Goal: Information Seeking & Learning: Learn about a topic

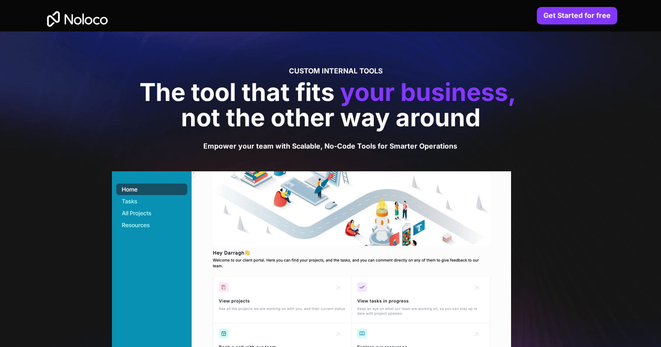
click at [75, 19] on img at bounding box center [77, 19] width 67 height 28
click at [75, 20] on img at bounding box center [77, 19] width 67 height 28
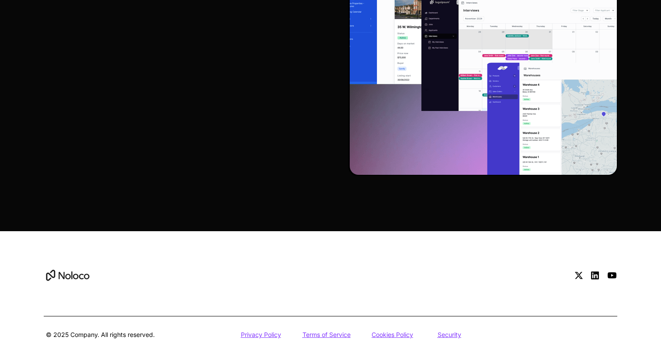
scroll to position [3880, 0]
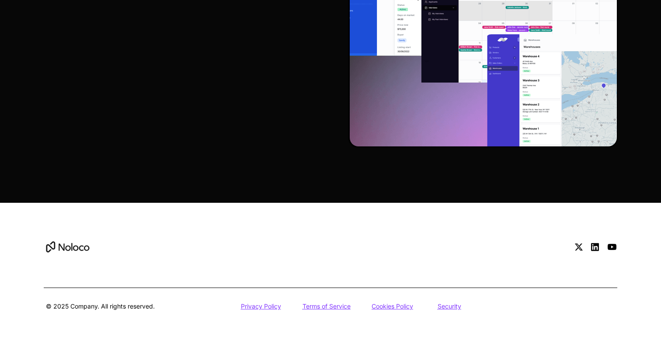
click at [258, 308] on u "Privacy Policy" at bounding box center [261, 305] width 40 height 7
click at [339, 305] on u "Terms of Service" at bounding box center [326, 305] width 48 height 7
drag, startPoint x: 339, startPoint y: 305, endPoint x: 346, endPoint y: 278, distance: 28.1
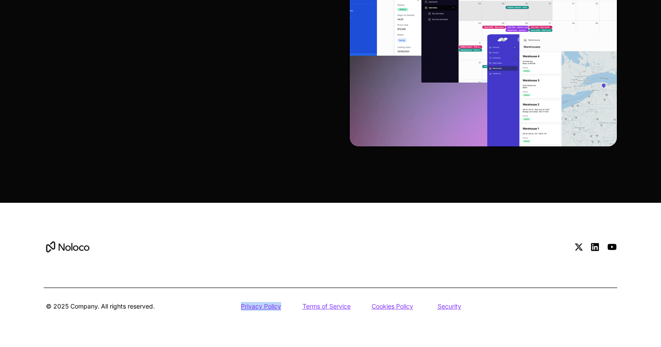
click at [148, 232] on div at bounding box center [330, 275] width 629 height 144
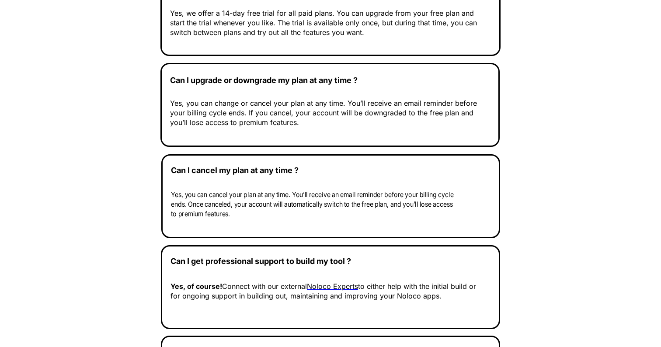
scroll to position [3114, 0]
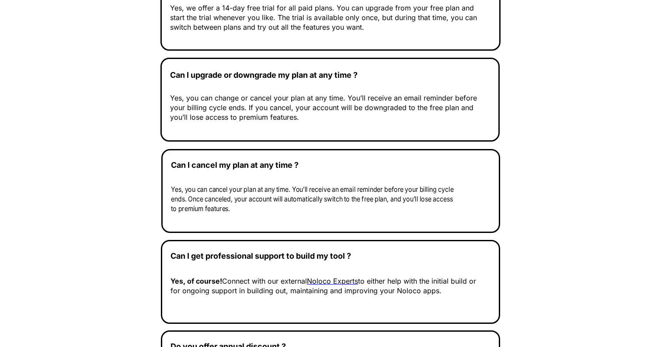
click at [253, 197] on span "Yes, you can cancel your plan at any time. You’ll receive an email reminder bef…" at bounding box center [312, 199] width 282 height 28
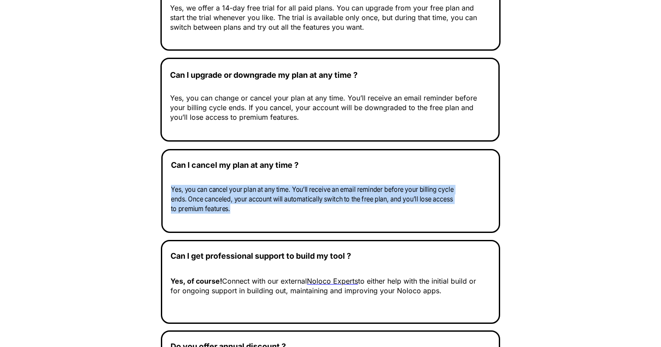
click at [253, 197] on span "Yes, you can cancel your plan at any time. You’ll receive an email reminder bef…" at bounding box center [312, 199] width 282 height 28
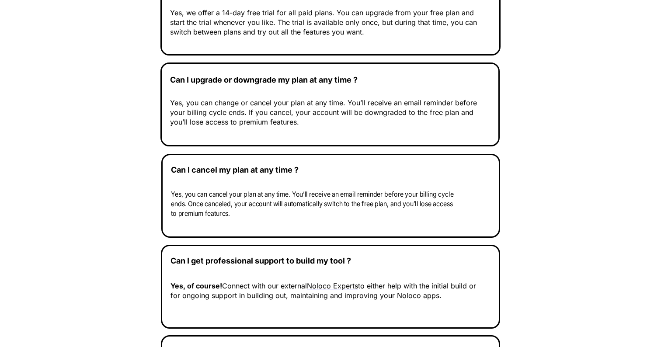
click at [316, 118] on p "Yes, you can change or cancel your plan at any time. You’ll receive an email re…" at bounding box center [328, 112] width 316 height 29
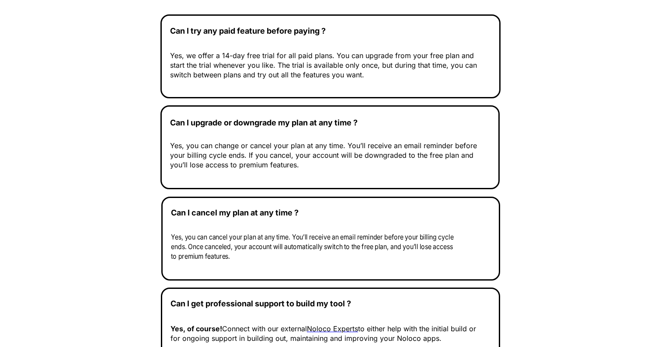
scroll to position [3066, 0]
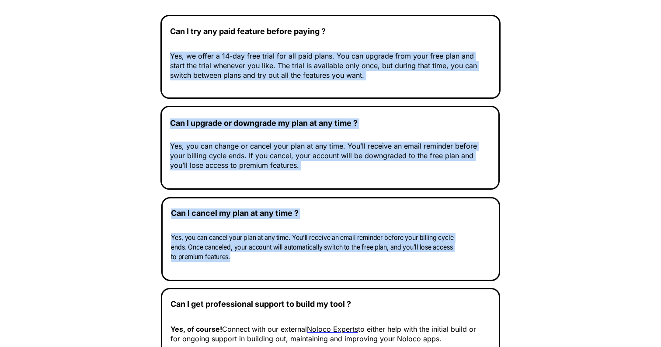
drag, startPoint x: 249, startPoint y: 253, endPoint x: 171, endPoint y: 53, distance: 214.7
click at [171, 53] on div "Can I try any paid feature before paying ? Yes, we offer a 14-day free trial fo…" at bounding box center [330, 238] width 335 height 447
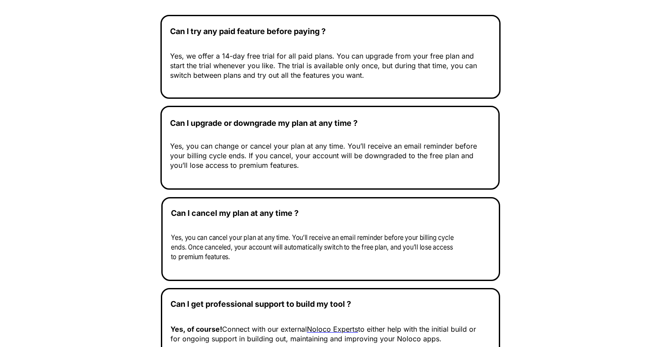
click at [218, 99] on div "Can I try any paid feature before paying ? Yes, we offer a 14-day free trial fo…" at bounding box center [330, 57] width 340 height 84
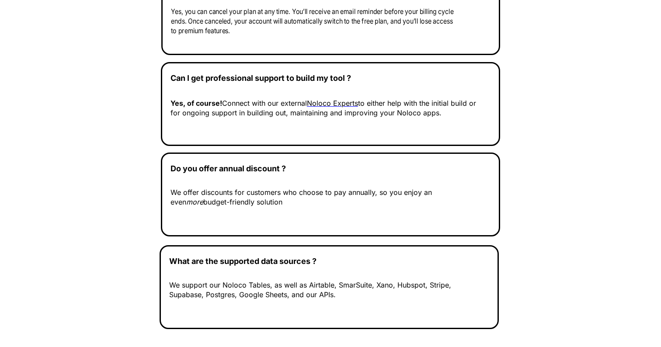
scroll to position [3310, 0]
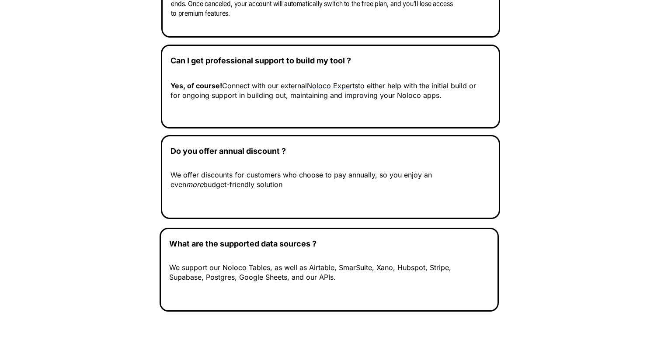
click at [275, 92] on span "to either help with the initial build or for ongoing support in building out, m…" at bounding box center [322, 90] width 305 height 18
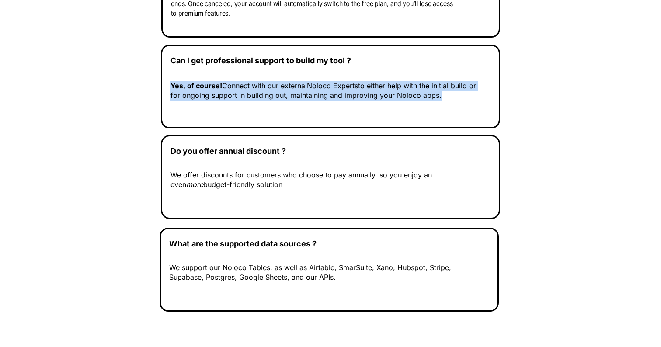
click at [275, 92] on span "to either help with the initial build or for ongoing support in building out, m…" at bounding box center [322, 90] width 305 height 18
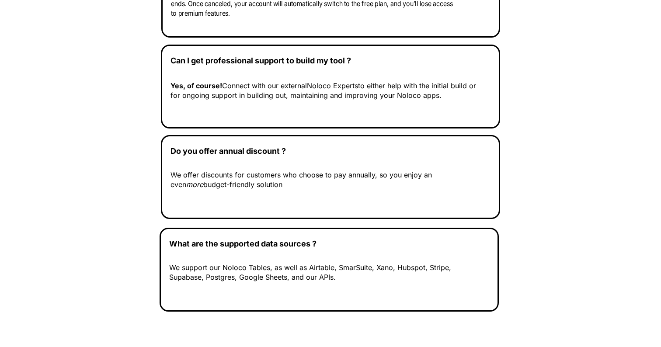
click at [211, 61] on span "Can I get professional support to build my tool ?" at bounding box center [260, 60] width 180 height 9
drag, startPoint x: 259, startPoint y: 188, endPoint x: 170, endPoint y: 153, distance: 95.7
click at [170, 153] on div "Do you offer annual discount ? We offer discounts for customers who choose to p…" at bounding box center [330, 177] width 339 height 84
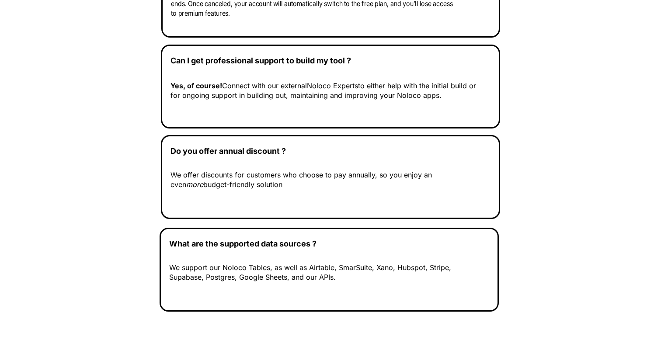
click at [225, 179] on p "We offer discounts for customers who choose to pay annually, so you enjoy an ev…" at bounding box center [328, 179] width 316 height 19
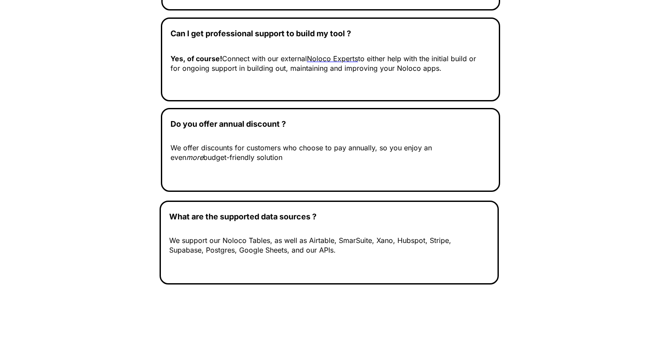
scroll to position [3338, 0]
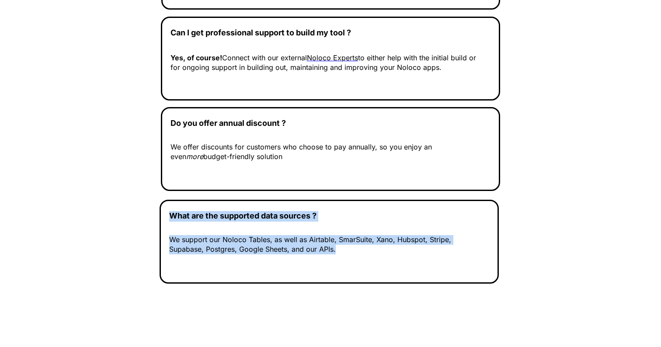
click at [348, 251] on div "What are the supported data sources ? We support our Noloco Tables, as well as …" at bounding box center [328, 242] width 339 height 84
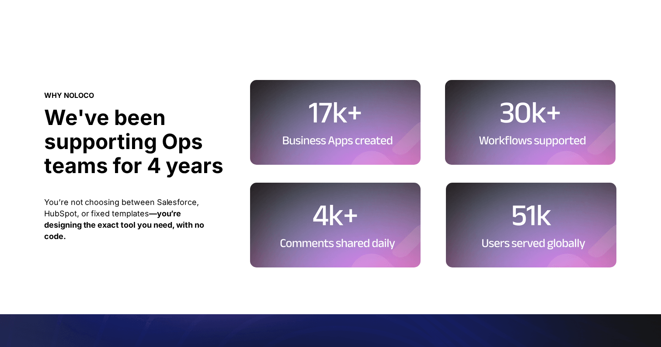
scroll to position [2205, 0]
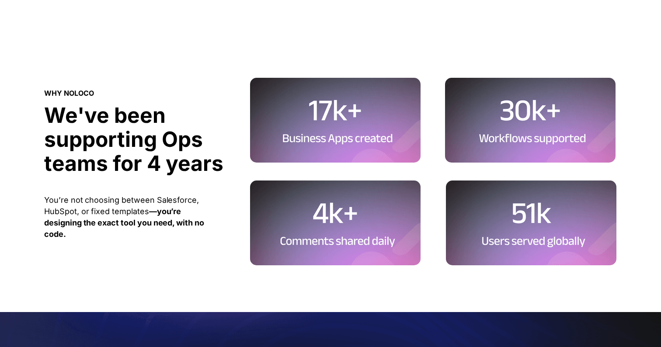
click at [125, 171] on span "We've been supporting Ops teams for 4 years" at bounding box center [133, 139] width 179 height 74
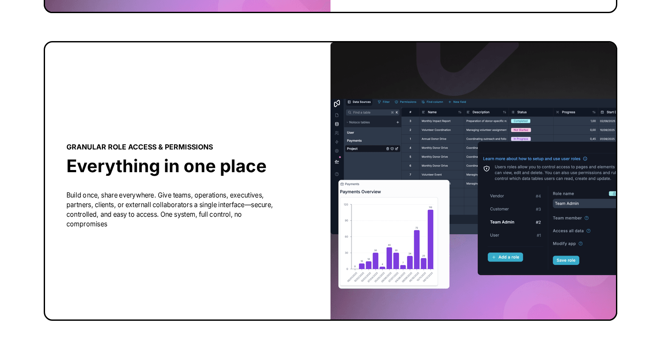
scroll to position [1584, 0]
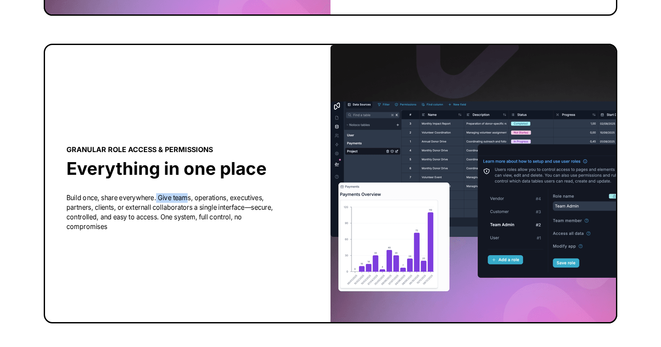
drag, startPoint x: 157, startPoint y: 197, endPoint x: 189, endPoint y: 200, distance: 32.5
click at [189, 200] on span "Build once, share everywhere. Give teams, operations, executives, partners, cli…" at bounding box center [169, 212] width 206 height 38
click at [221, 200] on span "Build once, share everywhere. Give teams, operations, executives, partners, cli…" at bounding box center [169, 212] width 206 height 38
click at [152, 208] on span "Build once, share everywhere. Give teams, operations, executives, partners, cli…" at bounding box center [169, 212] width 206 height 38
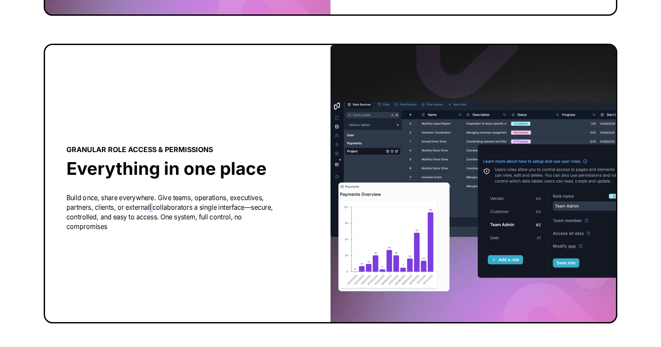
click at [152, 208] on span "Build once, share everywhere. Give teams, operations, executives, partners, cli…" at bounding box center [169, 212] width 206 height 38
click at [290, 216] on div at bounding box center [181, 183] width 231 height 77
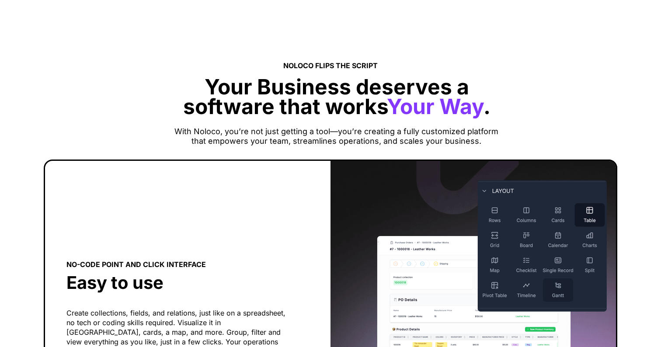
scroll to position [854, 0]
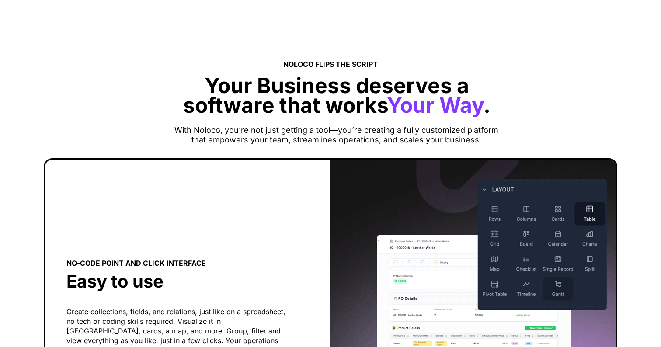
click at [269, 139] on span "With Noloco, you’re not just getting a tool—you’re creating a fully customized …" at bounding box center [336, 134] width 324 height 19
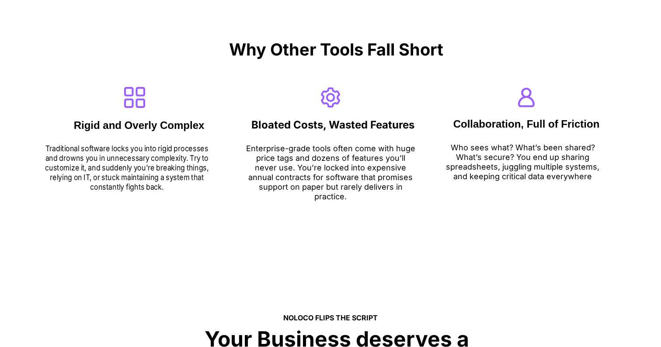
scroll to position [598, 0]
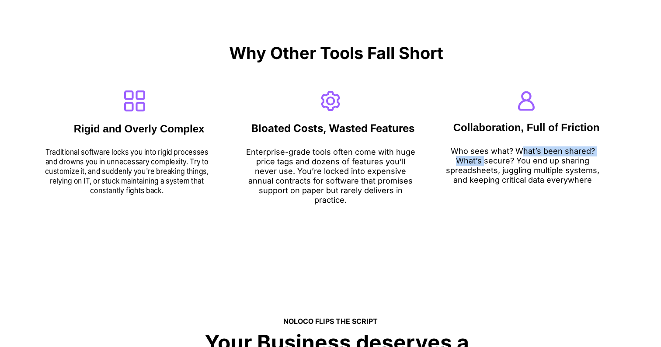
drag, startPoint x: 516, startPoint y: 149, endPoint x: 496, endPoint y: 162, distance: 23.8
click at [488, 162] on span "Who sees what? What’s been shared? What’s secure? You end up sharing spreadshee…" at bounding box center [522, 165] width 153 height 38
click at [524, 166] on span "Who sees what? What’s been shared? What’s secure? You end up sharing spreadshee…" at bounding box center [522, 165] width 153 height 38
drag, startPoint x: 515, startPoint y: 160, endPoint x: 451, endPoint y: 150, distance: 64.1
click at [451, 150] on p "Who sees what? What’s been shared? What’s secure? You end up sharing spreadshee…" at bounding box center [522, 166] width 165 height 38
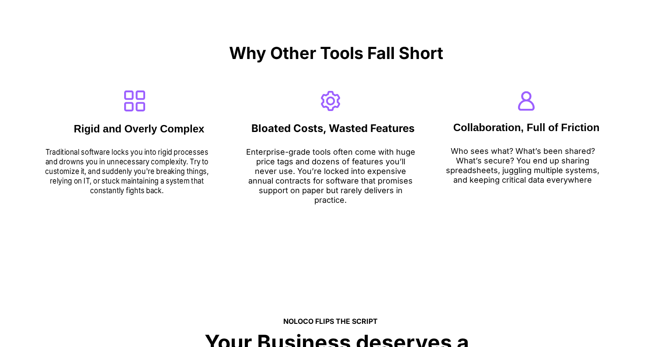
click at [499, 151] on span "Who sees what? What’s been shared? What’s secure? You end up sharing spreadshee…" at bounding box center [522, 165] width 153 height 38
drag, startPoint x: 515, startPoint y: 161, endPoint x: 455, endPoint y: 150, distance: 61.7
click at [455, 150] on span "Who sees what? What’s been shared? What’s secure? You end up sharing spreadshee…" at bounding box center [522, 165] width 153 height 38
drag, startPoint x: 454, startPoint y: 150, endPoint x: 510, endPoint y: 162, distance: 57.1
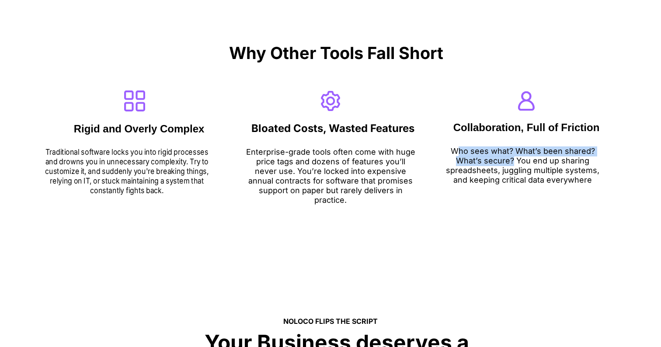
click at [510, 162] on span "Who sees what? What’s been shared? What’s secure? You end up sharing spreadshee…" at bounding box center [522, 165] width 153 height 38
drag, startPoint x: 511, startPoint y: 162, endPoint x: 461, endPoint y: 148, distance: 51.7
click at [461, 148] on span "Who sees what? What’s been shared? What’s secure? You end up sharing spreadshee…" at bounding box center [522, 165] width 153 height 38
click at [463, 164] on span "Who sees what? What’s been shared? What’s secure? You end up sharing spreadshee…" at bounding box center [522, 165] width 153 height 38
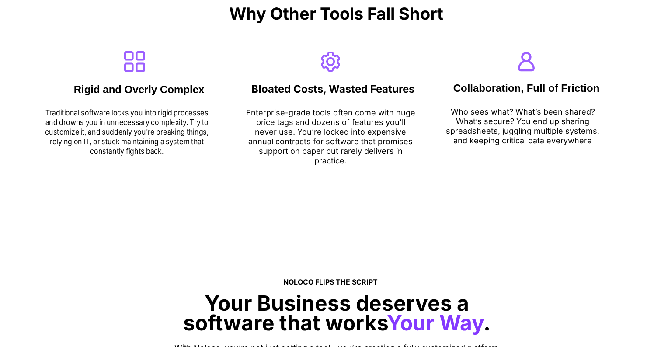
scroll to position [644, 0]
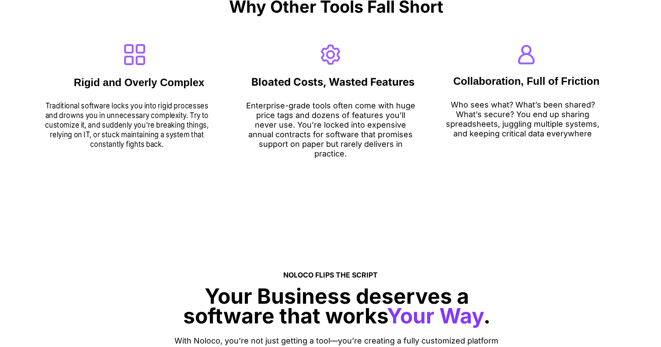
drag, startPoint x: 519, startPoint y: 113, endPoint x: 602, endPoint y: 137, distance: 86.8
click at [602, 137] on p "Who sees what? What’s been shared? What’s secure? You end up sharing spreadshee…" at bounding box center [522, 119] width 165 height 38
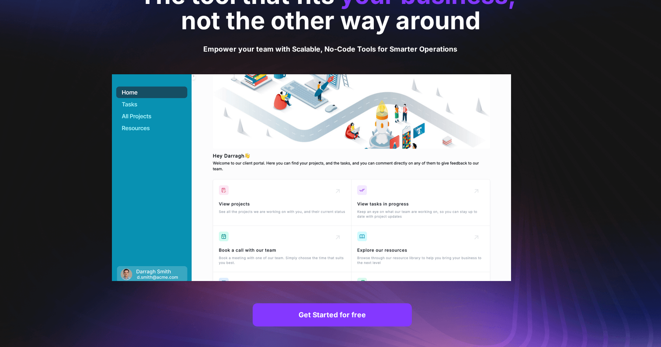
scroll to position [112, 0]
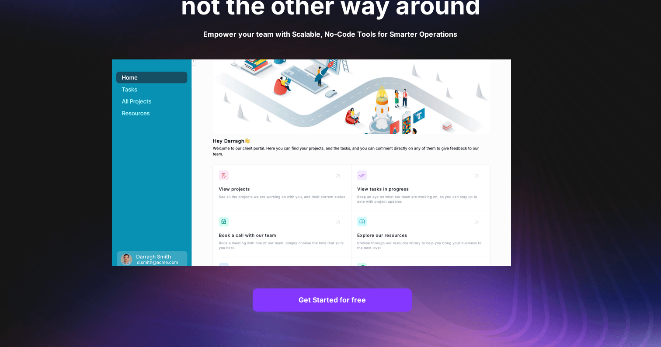
click at [331, 150] on img at bounding box center [311, 162] width 399 height 207
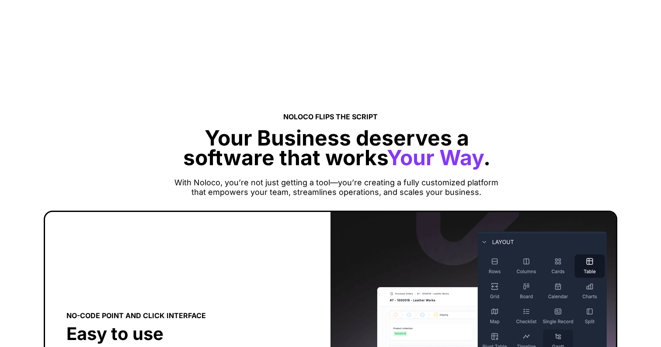
scroll to position [809, 0]
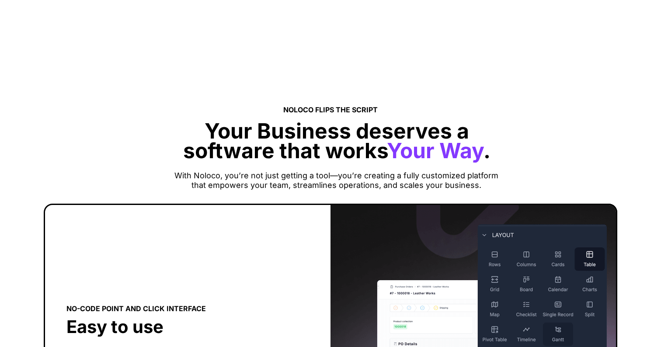
click at [494, 158] on p "Your Business deserves a software that works Your Way ." at bounding box center [336, 146] width 321 height 39
drag, startPoint x: 495, startPoint y: 157, endPoint x: 486, endPoint y: 157, distance: 8.7
click at [486, 157] on p "Your Business deserves a software that works Your Way ." at bounding box center [336, 146] width 321 height 39
click at [495, 157] on p "Your Business deserves a software that works Your Way ." at bounding box center [336, 146] width 321 height 39
drag, startPoint x: 495, startPoint y: 157, endPoint x: 489, endPoint y: 157, distance: 6.1
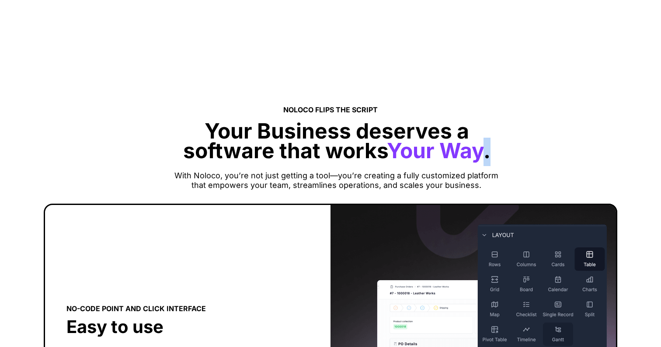
click at [488, 157] on p "Your Business deserves a software that works Your Way ." at bounding box center [336, 146] width 321 height 39
click at [490, 172] on span "With Noloco, you’re not just getting a tool—you’re creating a fully customized …" at bounding box center [336, 180] width 324 height 19
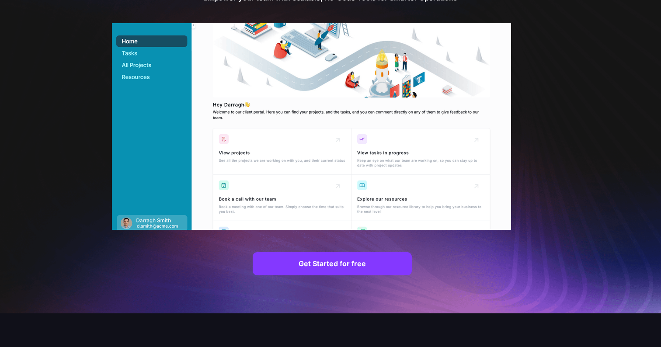
scroll to position [0, 0]
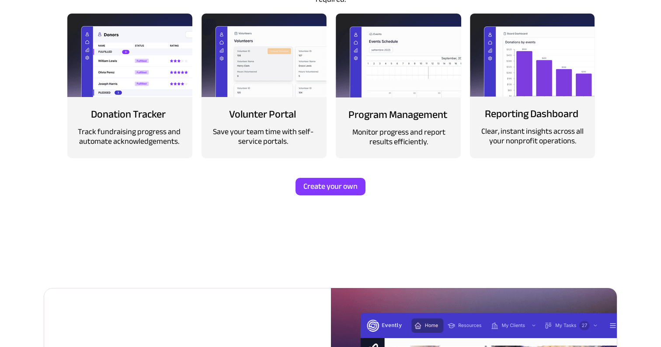
scroll to position [1088, 0]
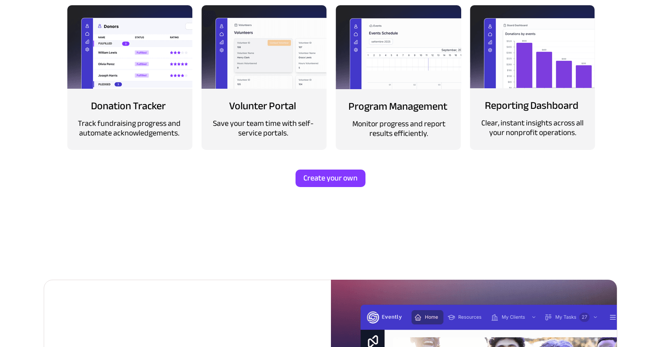
click at [258, 103] on span "Volunter Portal" at bounding box center [262, 106] width 67 height 20
click at [154, 107] on span "Donation Tracker" at bounding box center [128, 106] width 75 height 20
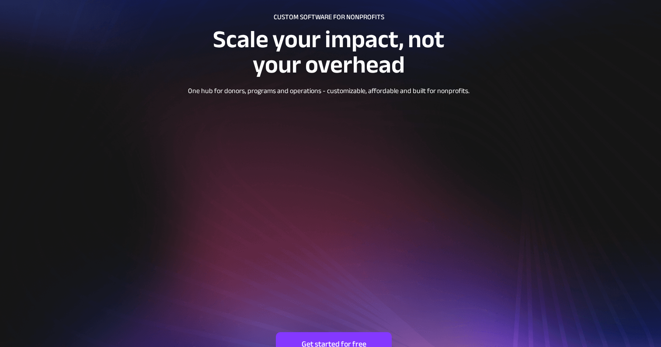
scroll to position [0, 0]
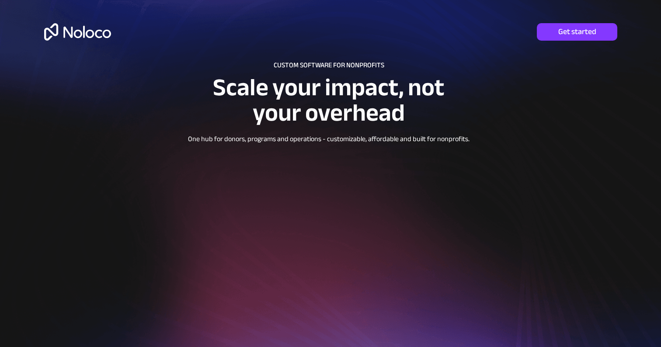
click at [84, 32] on img at bounding box center [77, 31] width 67 height 17
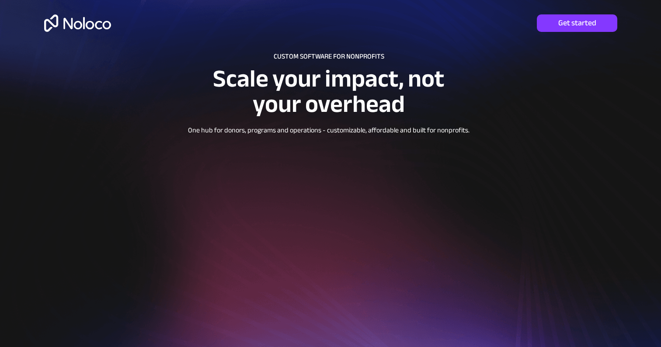
scroll to position [3, 0]
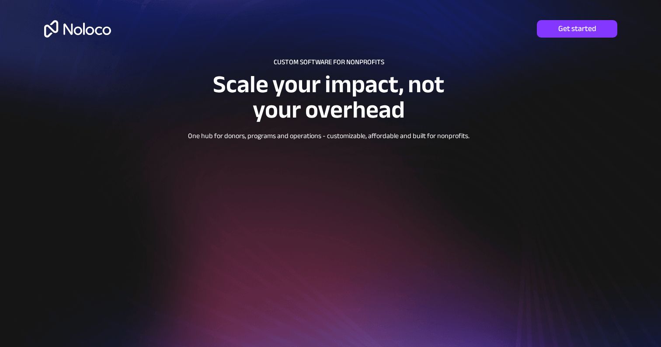
click at [102, 35] on img at bounding box center [77, 28] width 67 height 17
click at [102, 36] on img at bounding box center [77, 28] width 67 height 17
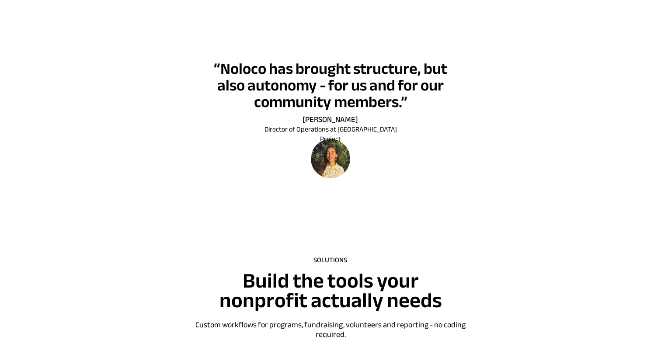
scroll to position [745, 0]
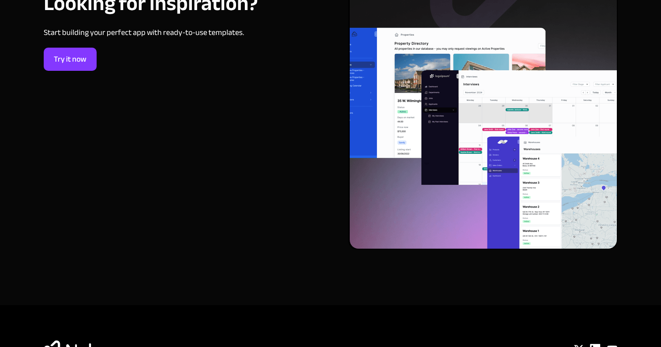
scroll to position [3568, 0]
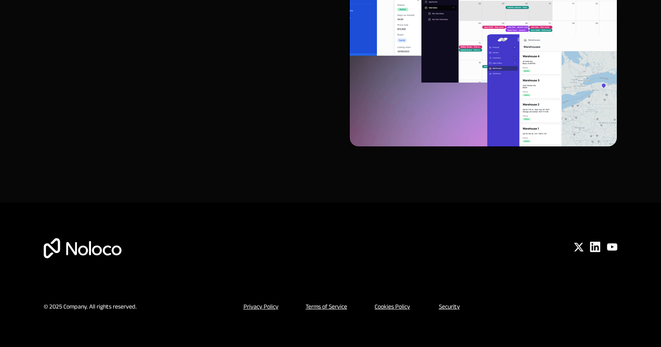
click at [250, 309] on u "Privacy Policy" at bounding box center [260, 307] width 35 height 12
click at [258, 306] on u "Privacy Policy" at bounding box center [260, 307] width 35 height 12
click at [103, 246] on img at bounding box center [83, 248] width 78 height 20
click at [560, 252] on div at bounding box center [330, 248] width 573 height 21
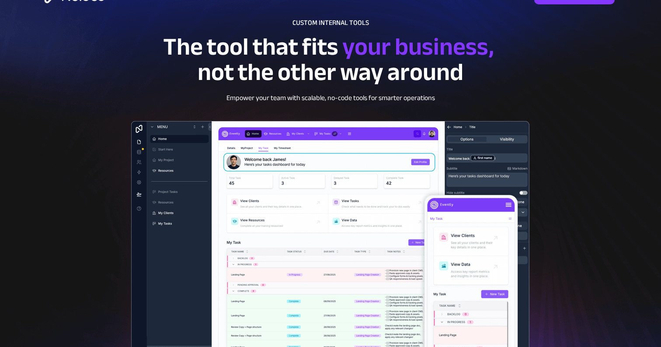
scroll to position [0, 0]
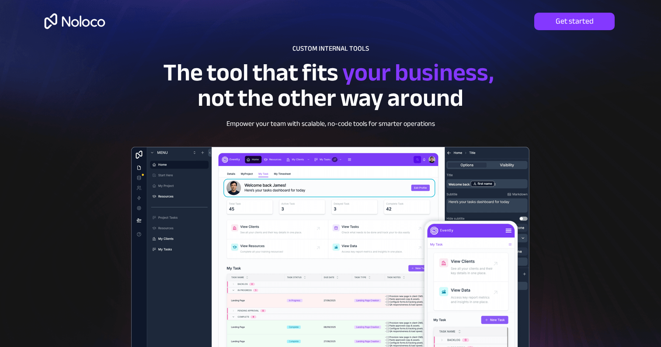
click at [87, 18] on img at bounding box center [74, 21] width 67 height 28
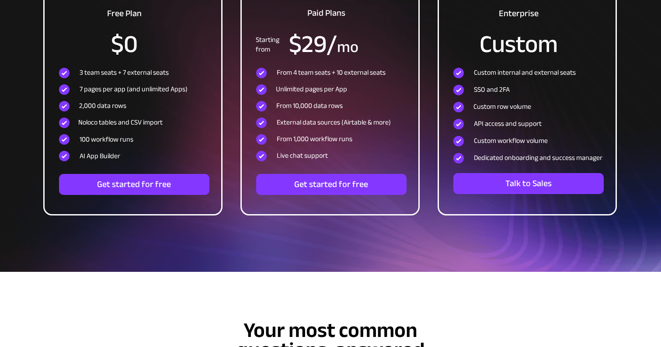
scroll to position [2655, 0]
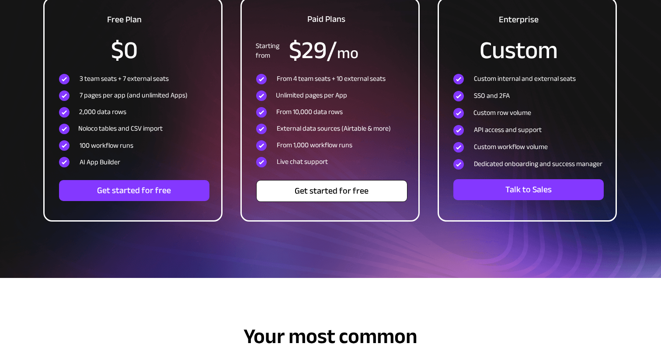
click at [317, 194] on span "Get started for free" at bounding box center [331, 191] width 150 height 10
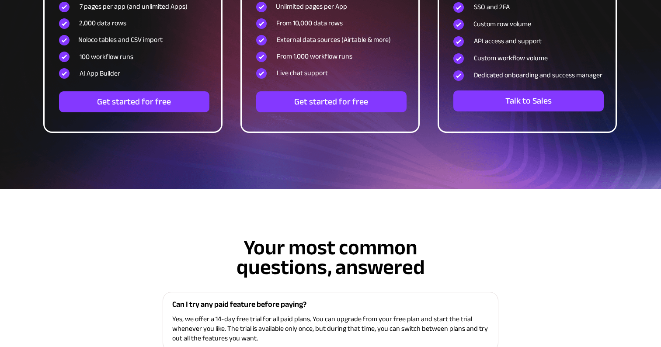
scroll to position [2649, 0]
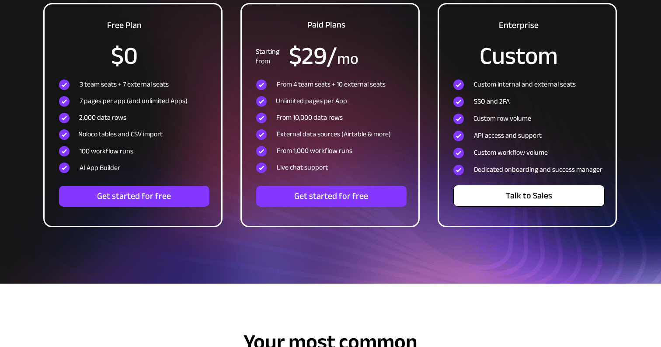
click at [527, 201] on span "Talk to Sales" at bounding box center [528, 195] width 150 height 10
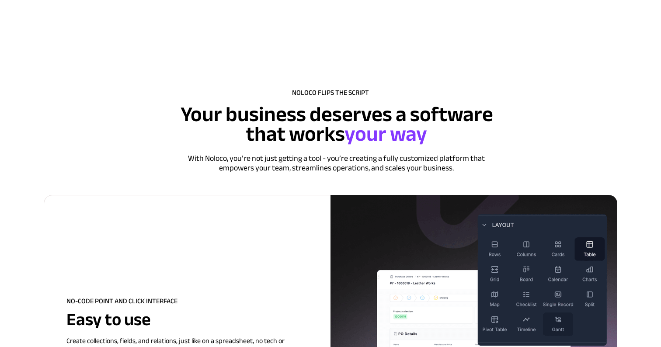
scroll to position [816, 0]
